Goal: Task Accomplishment & Management: Manage account settings

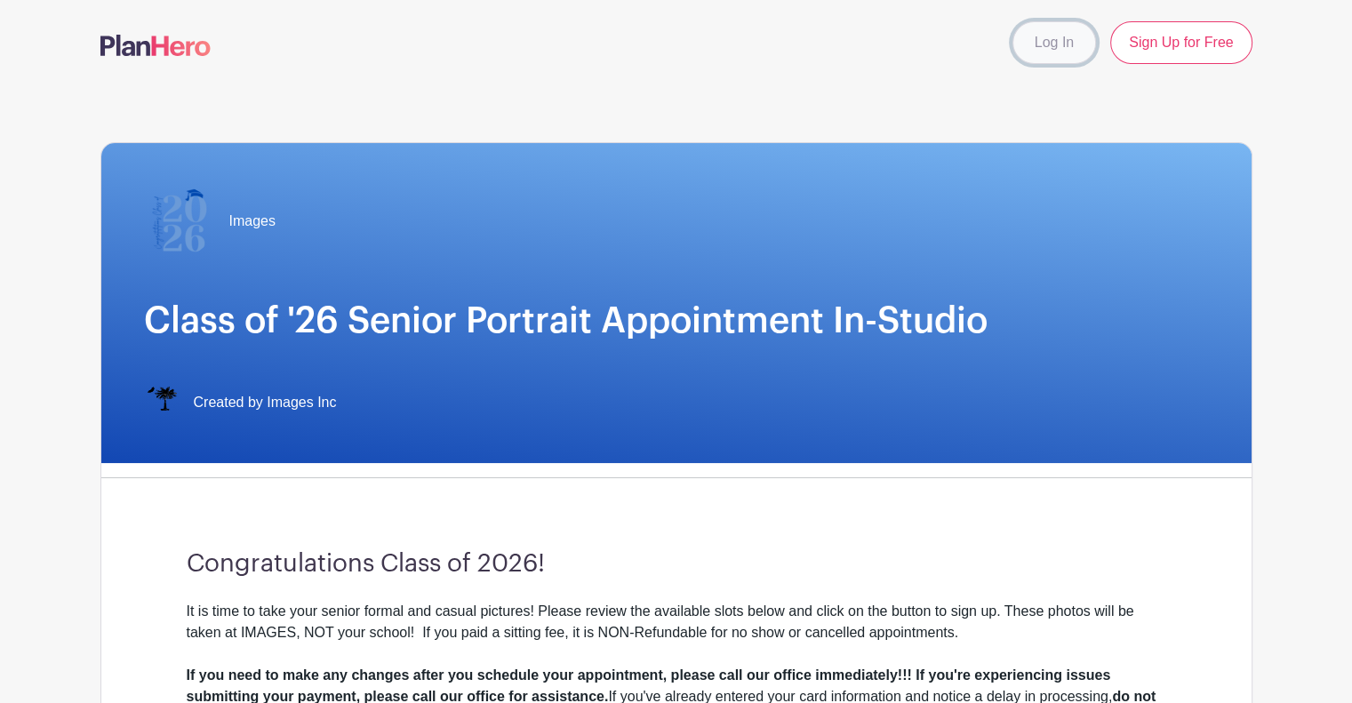
click at [1068, 40] on link "Log In" at bounding box center [1054, 42] width 84 height 43
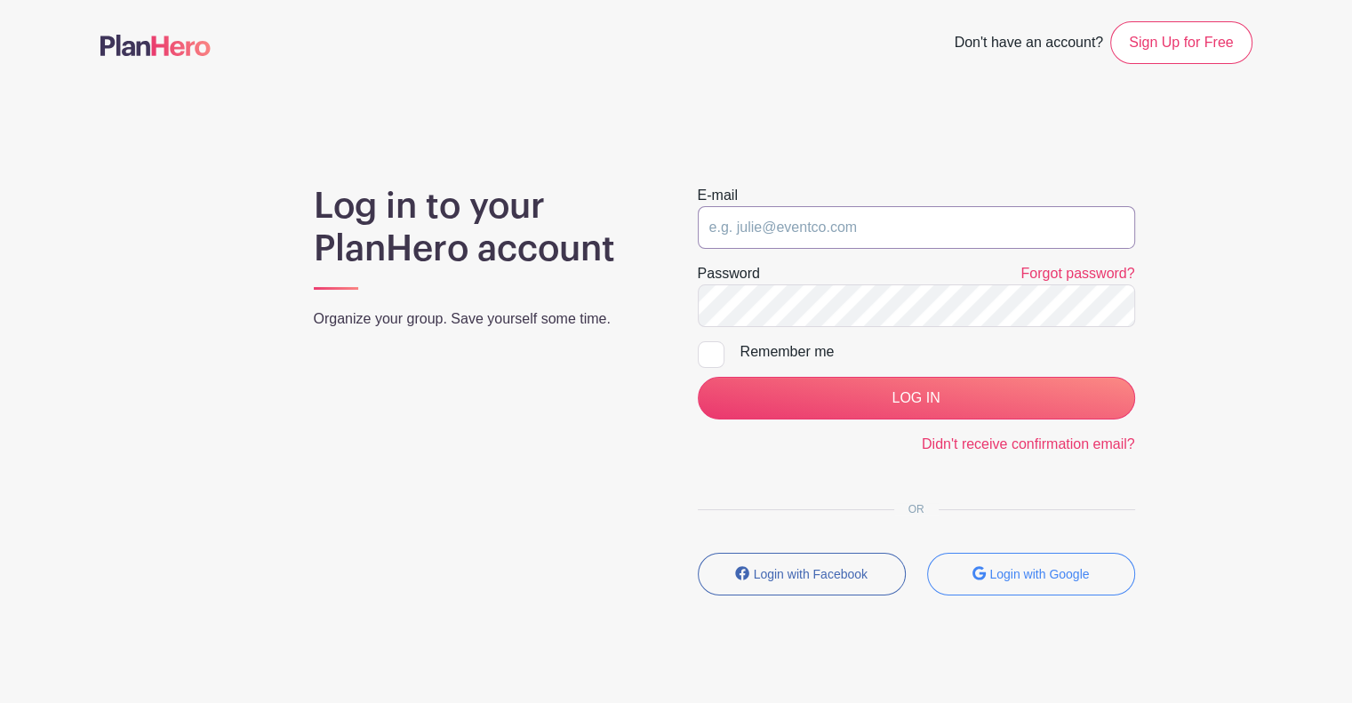
click at [823, 223] on input "email" at bounding box center [916, 227] width 437 height 43
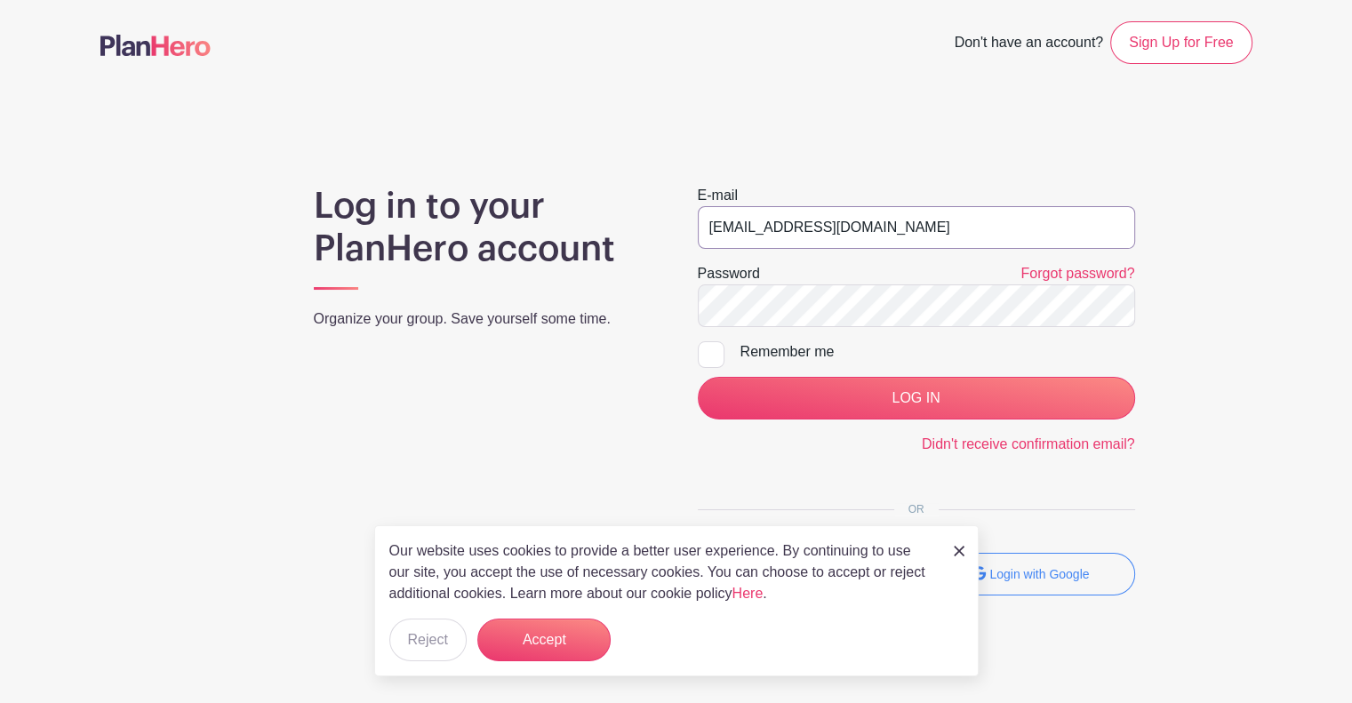
type input "[EMAIL_ADDRESS][DOMAIN_NAME]"
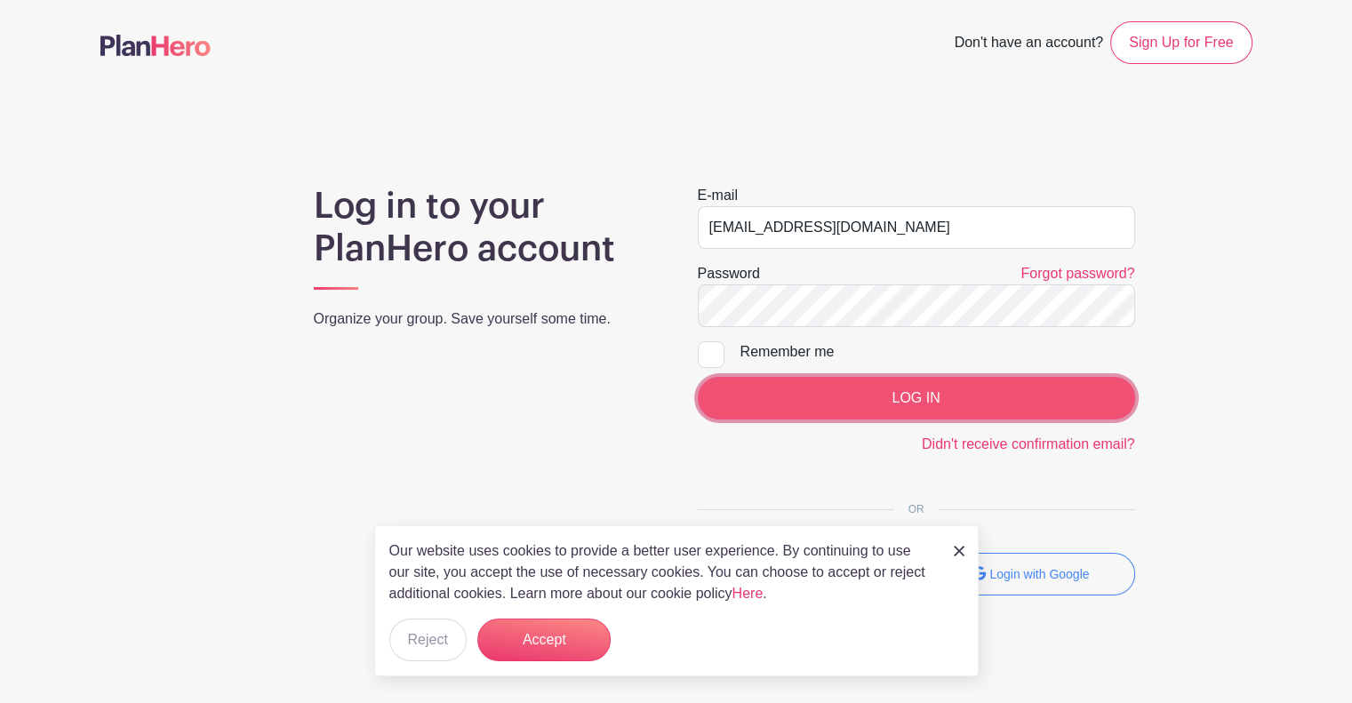
click at [1026, 387] on input "LOG IN" at bounding box center [916, 398] width 437 height 43
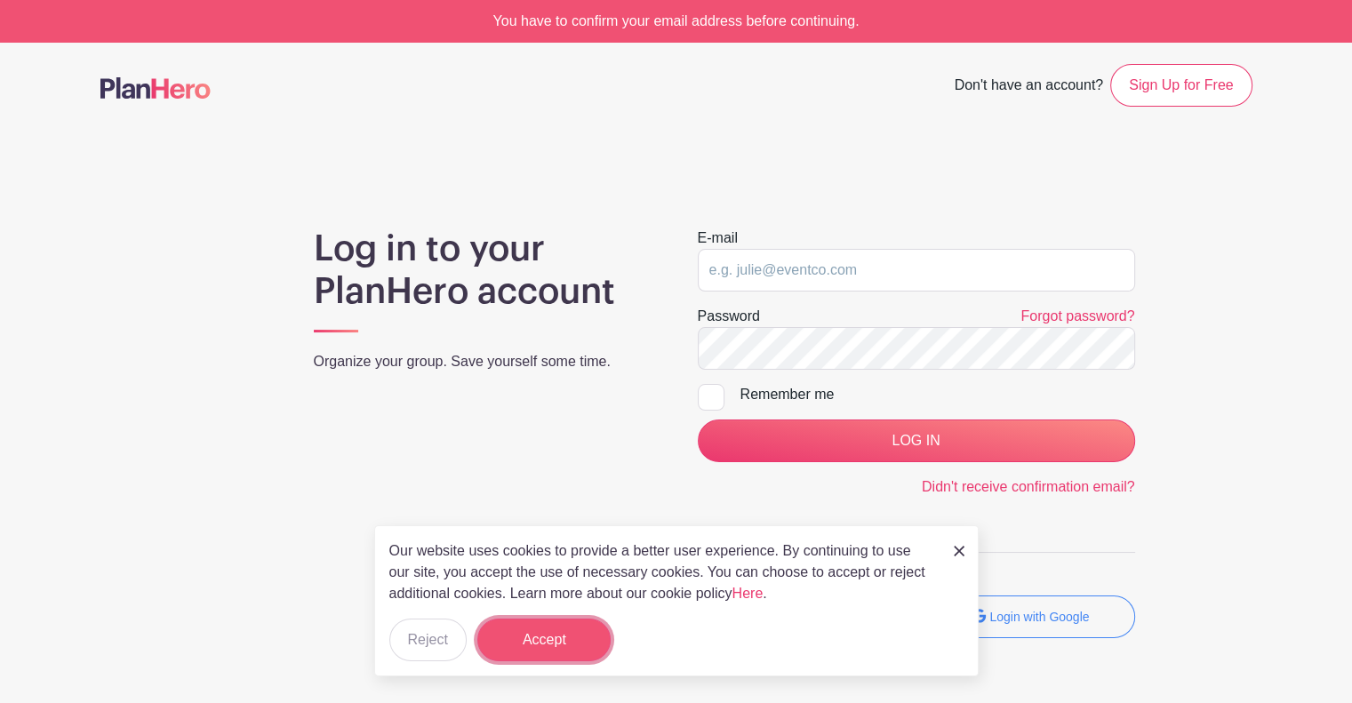
click at [531, 635] on button "Accept" at bounding box center [543, 640] width 133 height 43
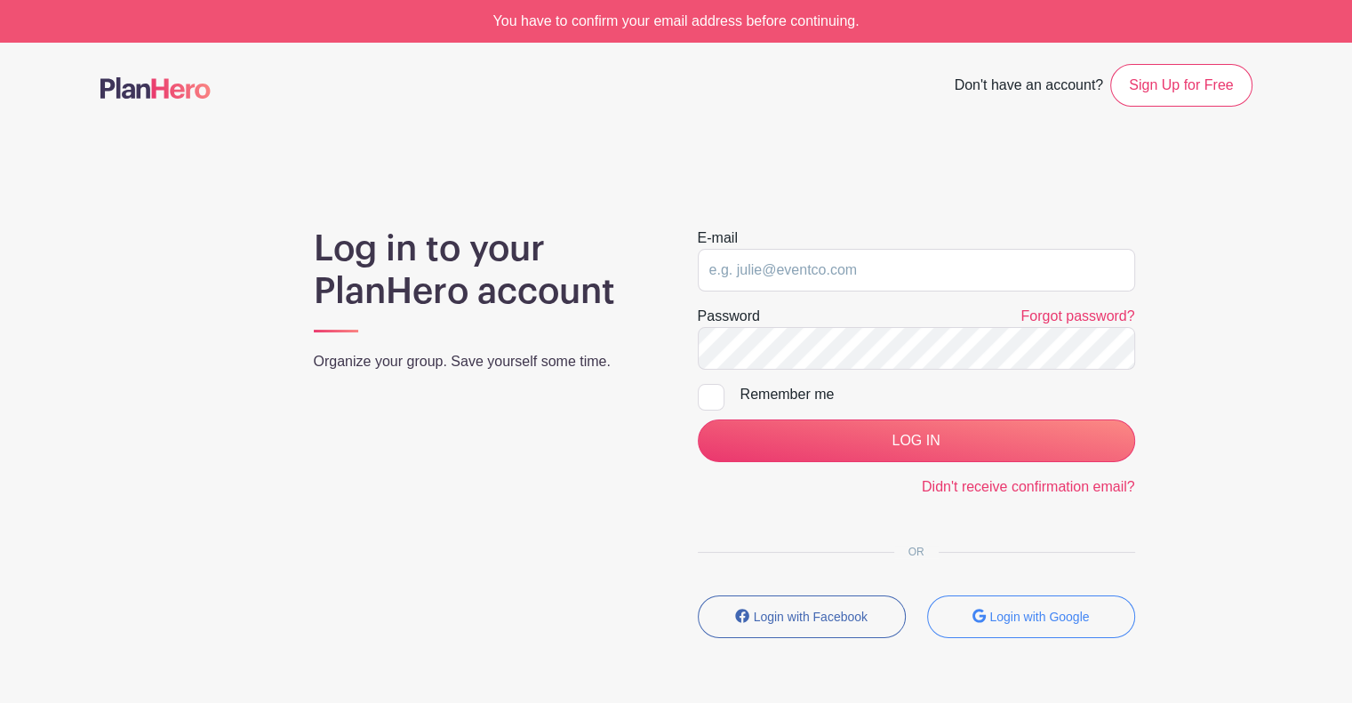
click at [665, 22] on div "You have to confirm your email address before continuing." at bounding box center [676, 21] width 1352 height 43
click at [999, 485] on link "Didn't receive confirmation email?" at bounding box center [1028, 486] width 213 height 15
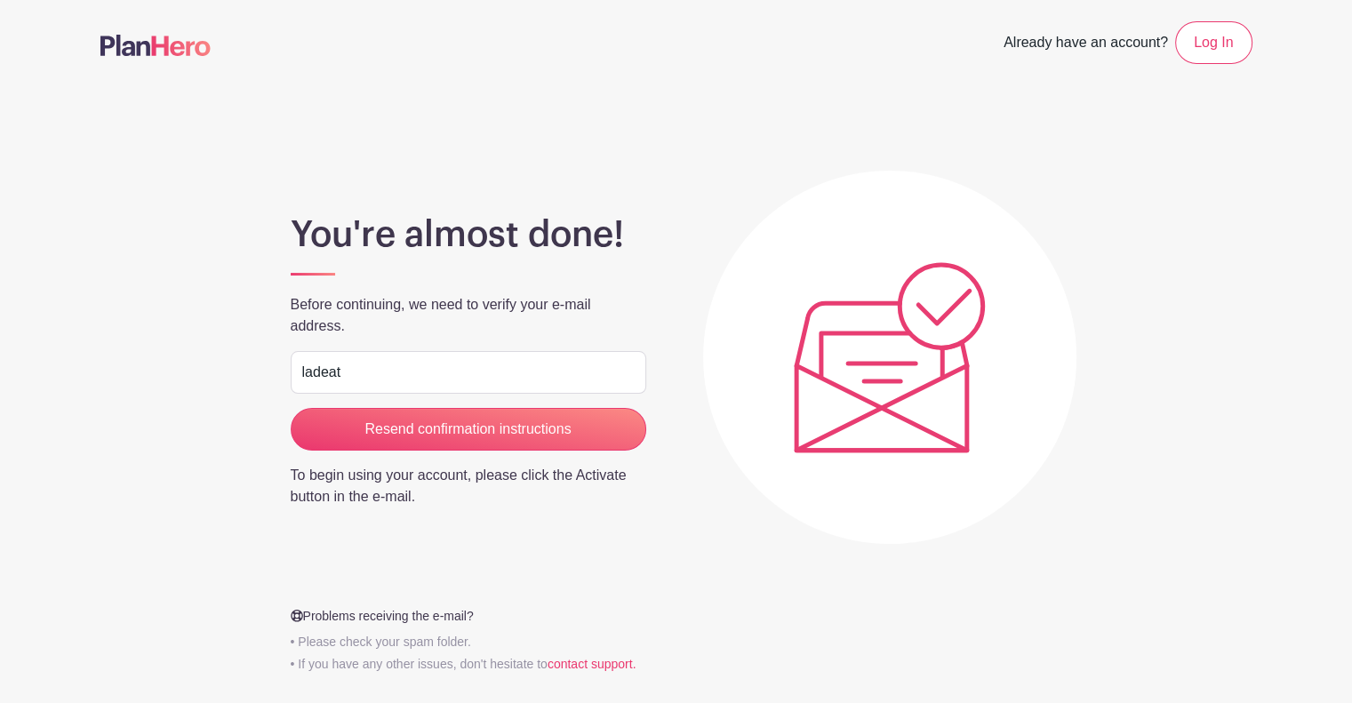
type input "[EMAIL_ADDRESS][DOMAIN_NAME]"
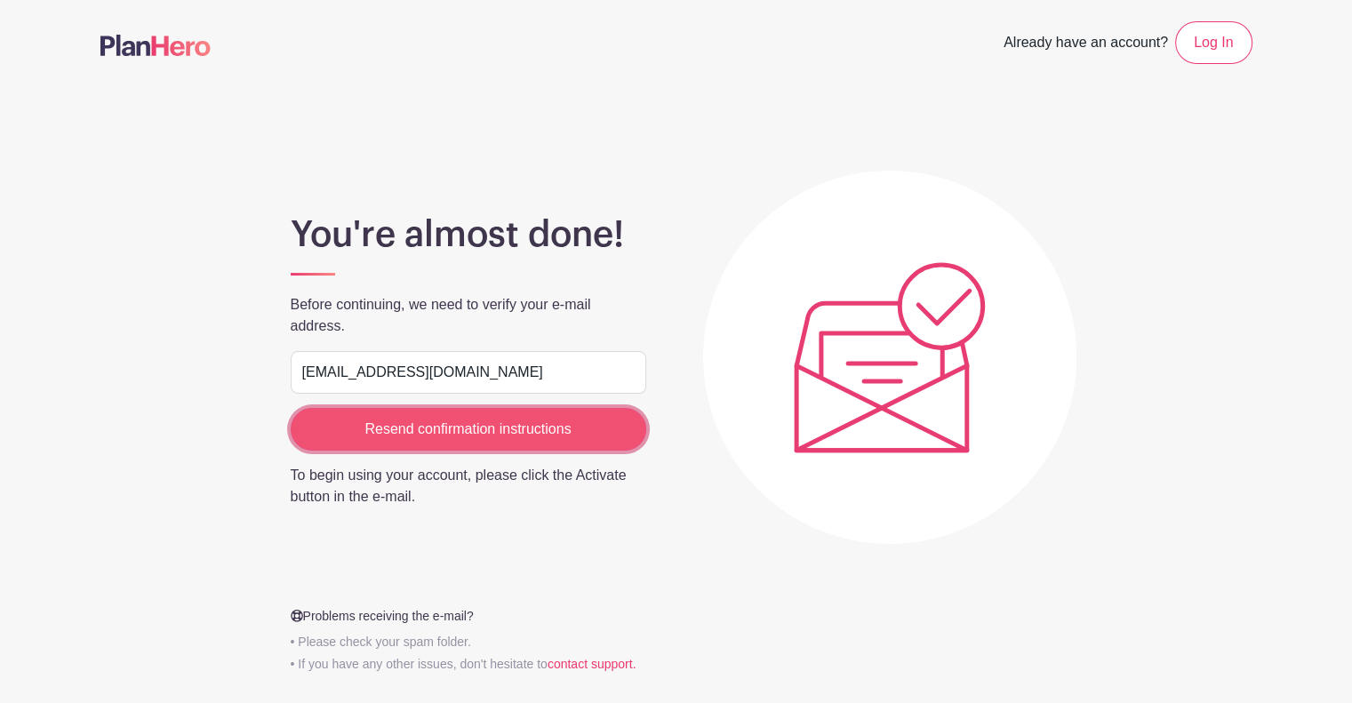
click at [428, 429] on input "Resend confirmation instructions" at bounding box center [469, 429] width 356 height 43
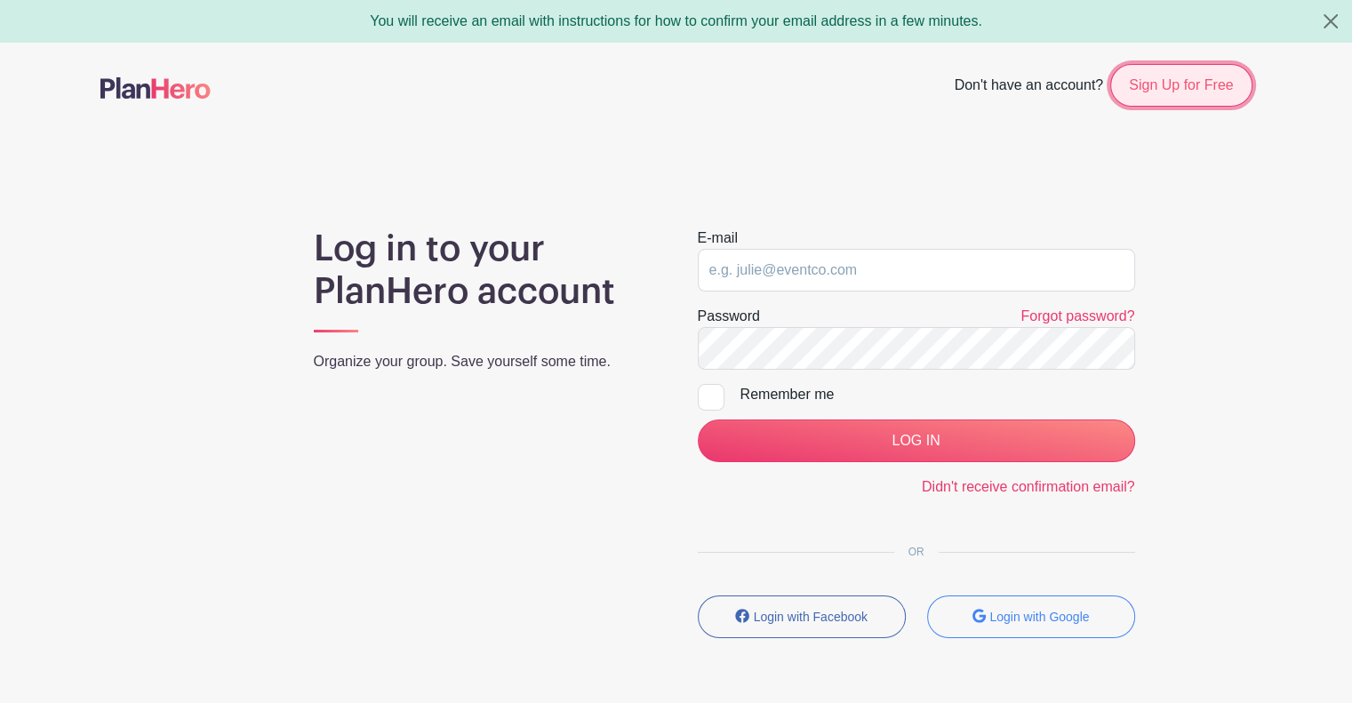
click at [1156, 84] on link "Sign Up for Free" at bounding box center [1180, 85] width 141 height 43
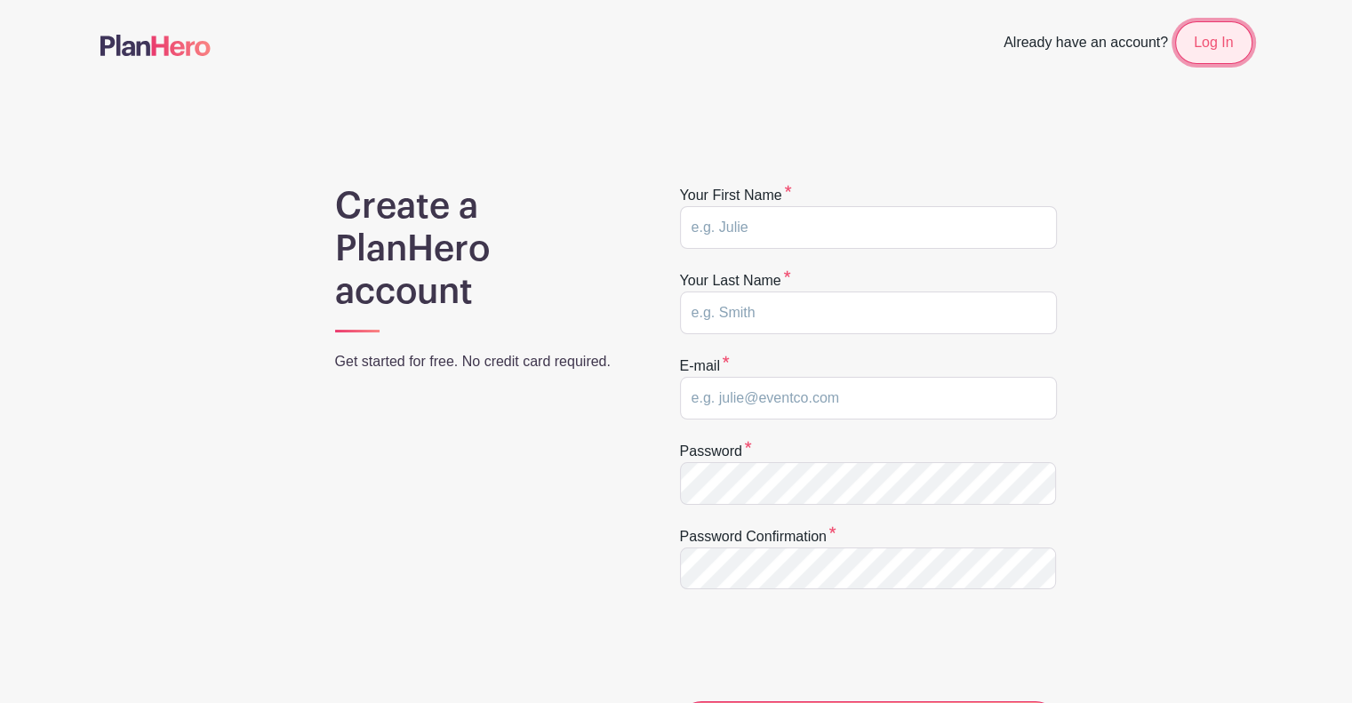
click at [1237, 24] on link "Log In" at bounding box center [1213, 42] width 76 height 43
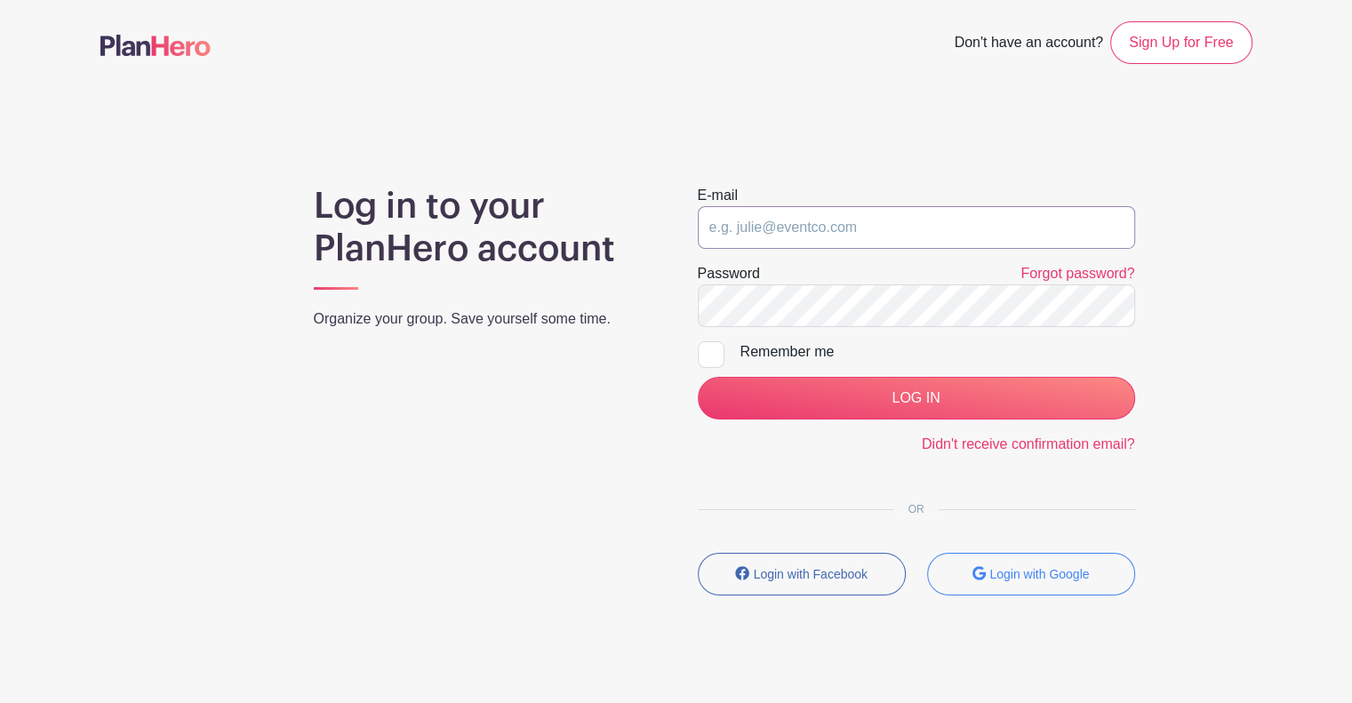
click at [892, 232] on input "email" at bounding box center [916, 227] width 437 height 43
type input "[EMAIL_ADDRESS][DOMAIN_NAME]"
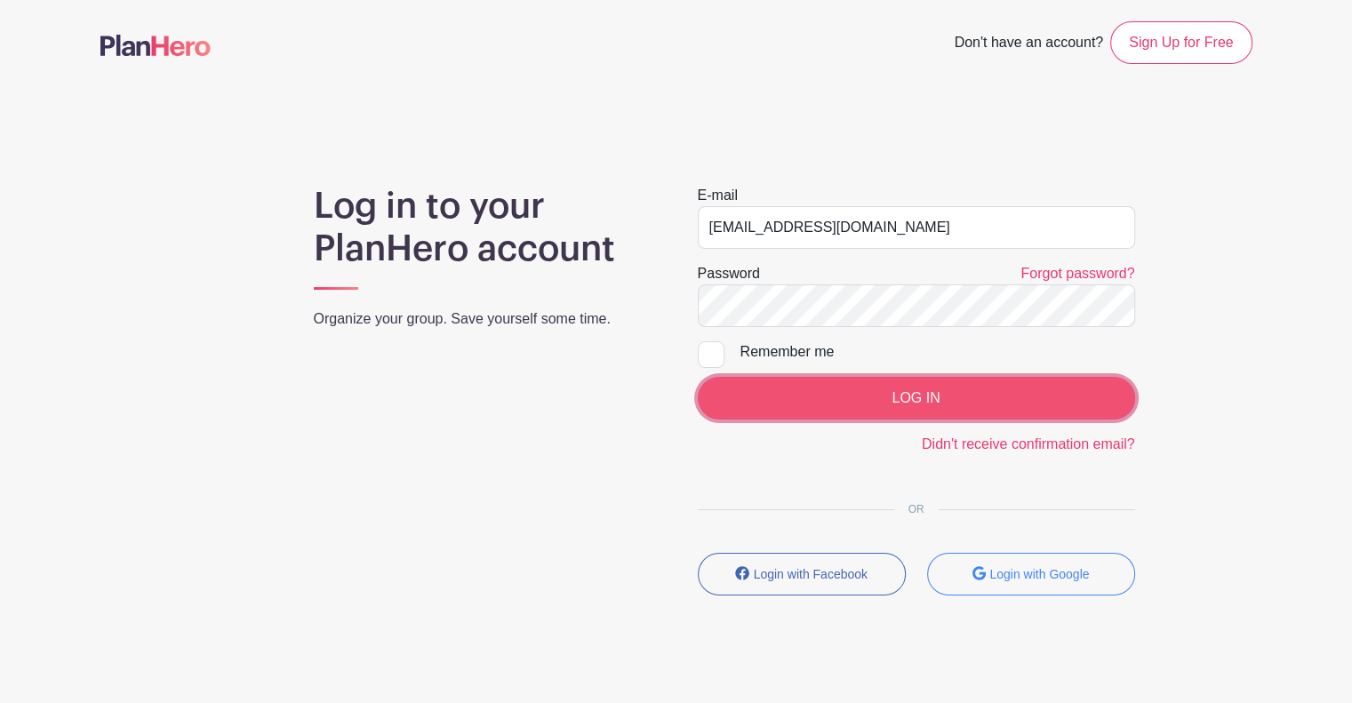
click at [791, 415] on input "LOG IN" at bounding box center [916, 398] width 437 height 43
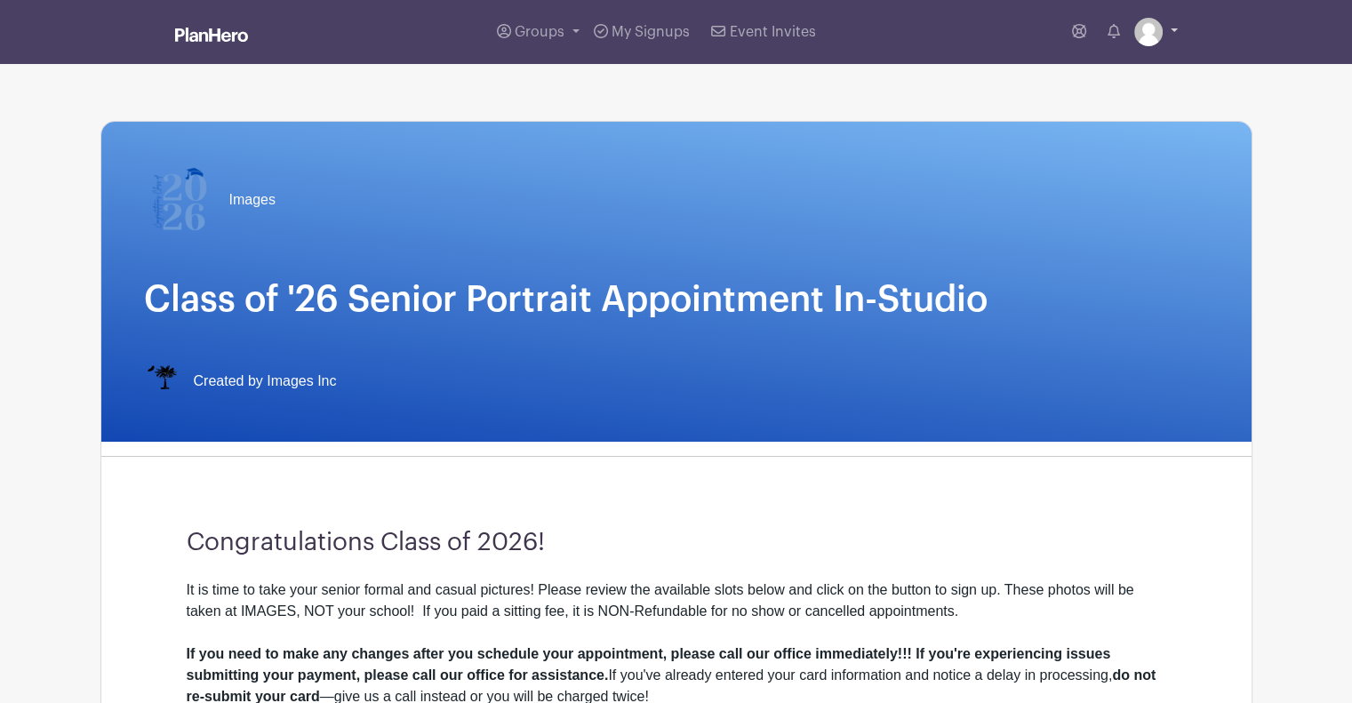
click at [1170, 25] on link at bounding box center [1156, 32] width 44 height 28
click at [1115, 70] on link "My account" at bounding box center [1106, 74] width 140 height 28
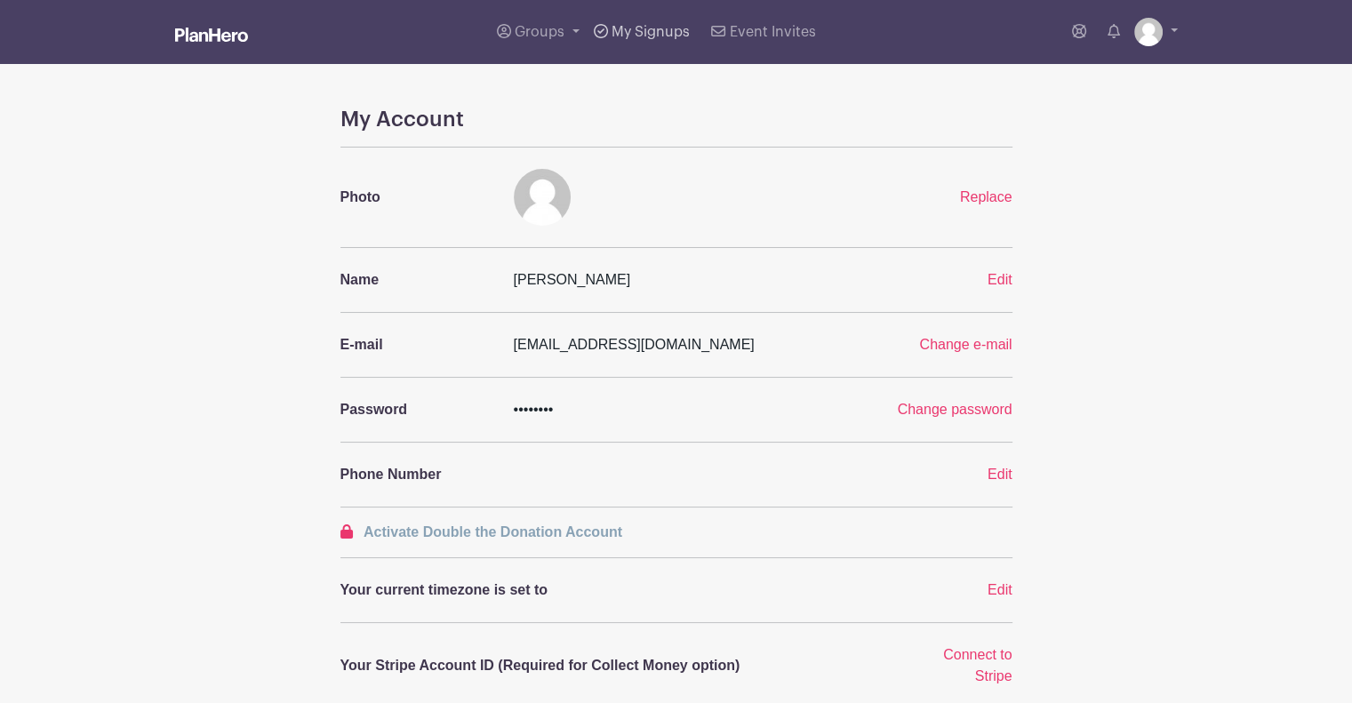
click at [640, 35] on span "My Signups" at bounding box center [651, 32] width 78 height 14
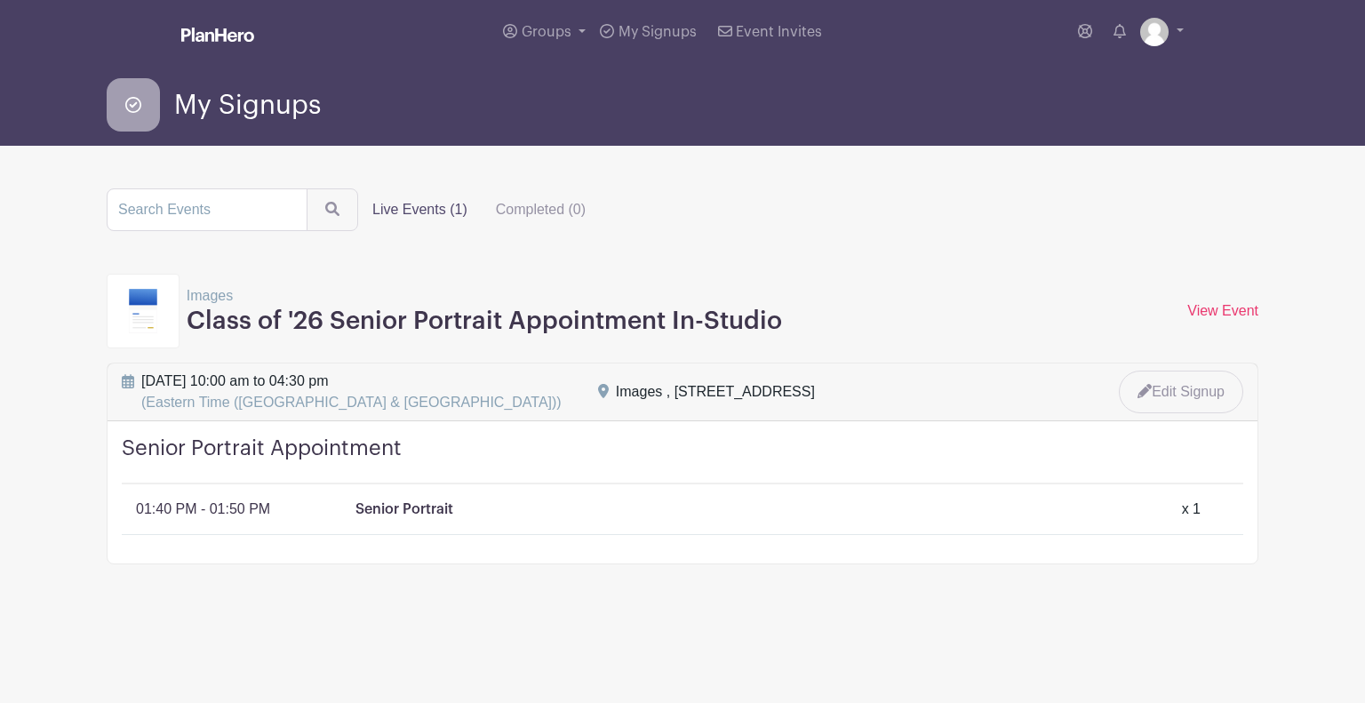
drag, startPoint x: 672, startPoint y: 388, endPoint x: 897, endPoint y: 389, distance: 224.9
click at [815, 389] on div "Images , 405 West Poinsett Street, Greer, SC, USA" at bounding box center [715, 391] width 199 height 21
copy div "405 West Poinsett Street, Greer, SC"
